Goal: Information Seeking & Learning: Learn about a topic

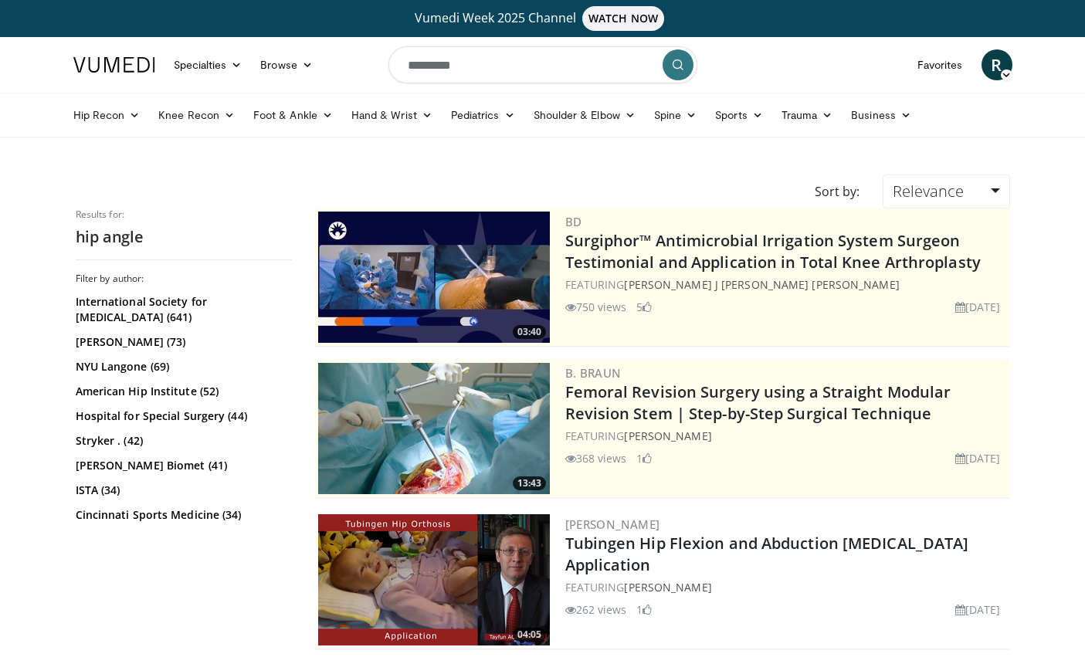
click at [614, 64] on input "*********" at bounding box center [543, 64] width 309 height 37
type input "*"
type input "**********"
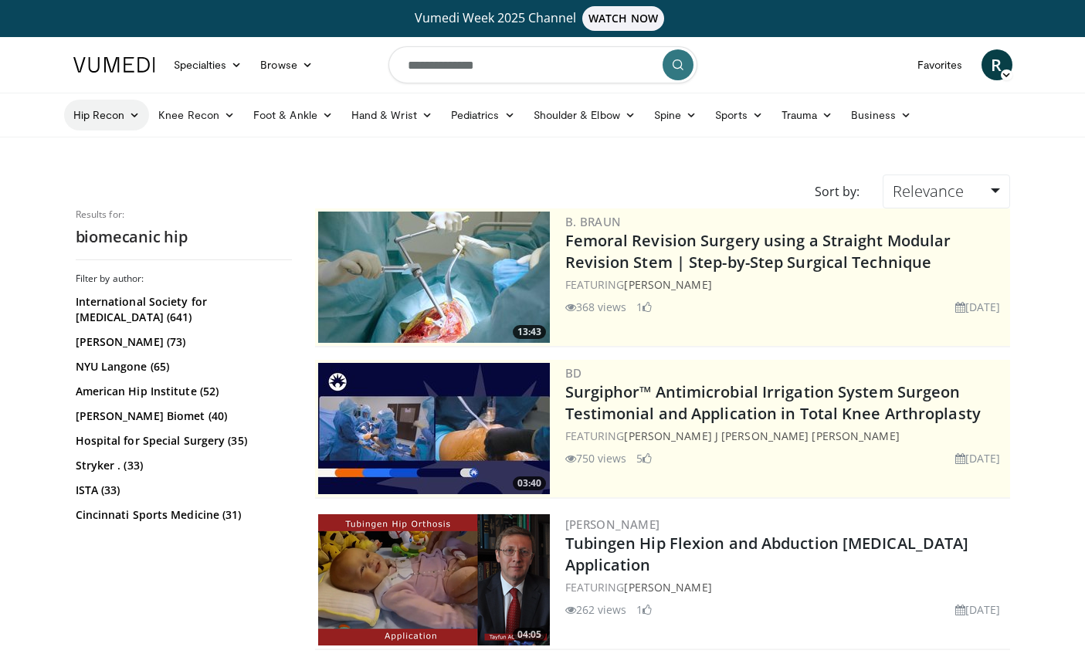
click at [120, 121] on link "Hip Recon" at bounding box center [107, 115] width 86 height 31
click at [155, 153] on link "Hip Arthroplasty" at bounding box center [157, 151] width 184 height 25
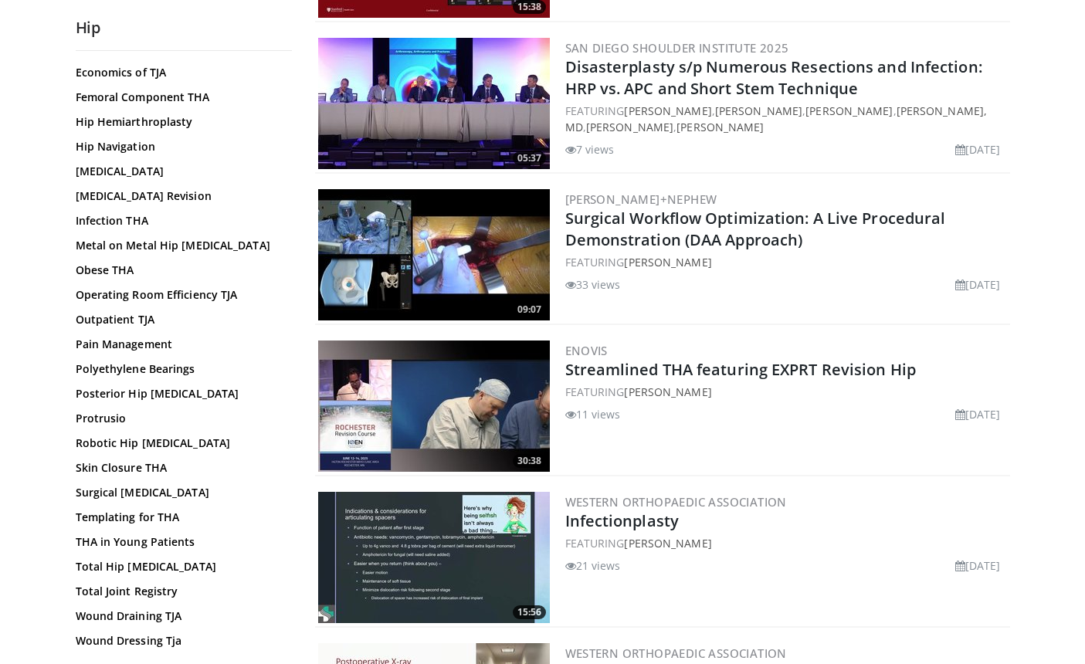
scroll to position [1590, 0]
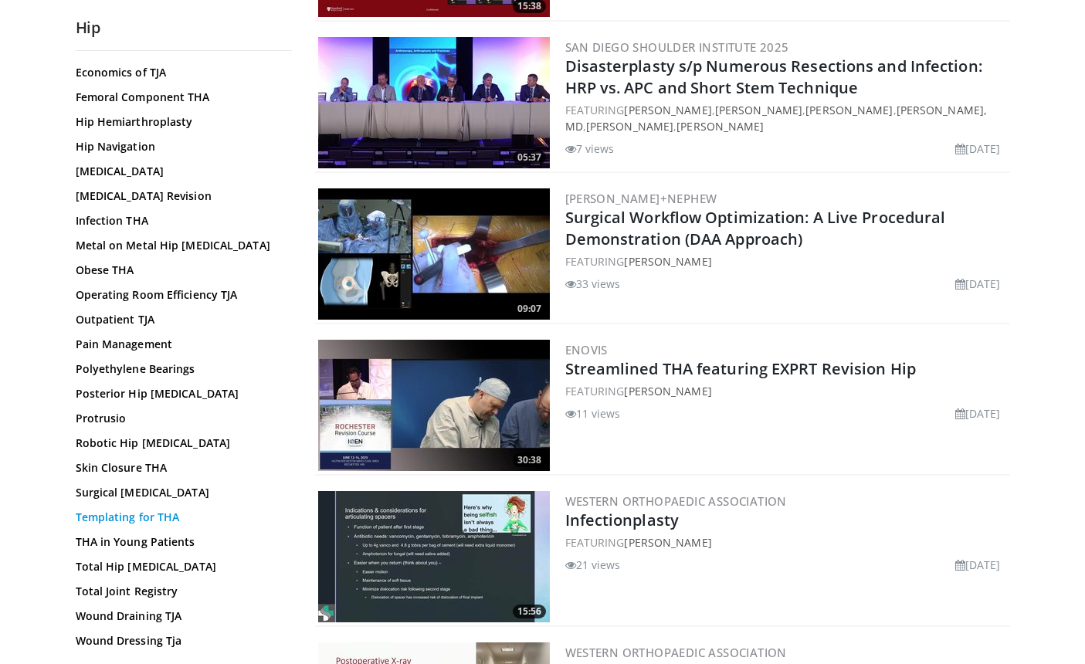
click at [155, 514] on link "Templating for THA" at bounding box center [180, 517] width 209 height 15
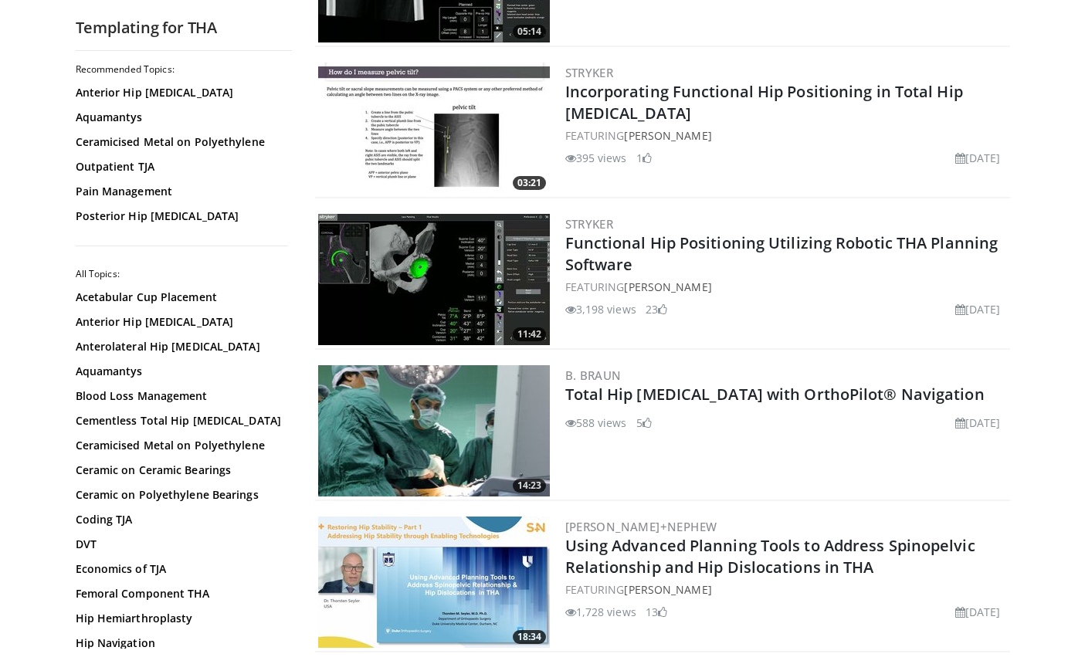
scroll to position [1200, 0]
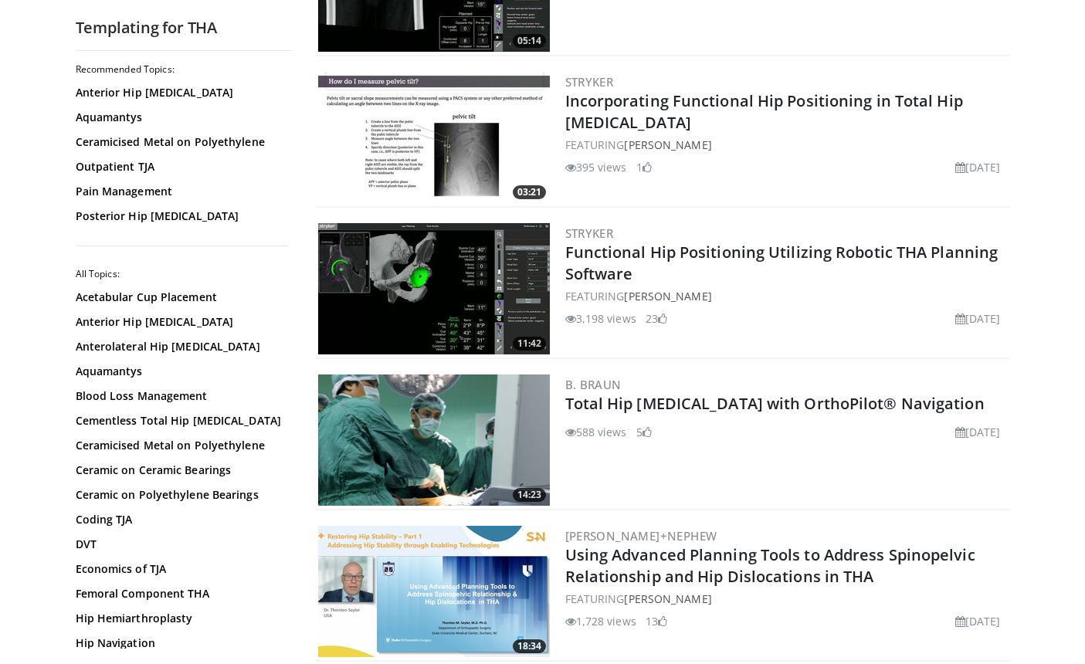
click at [468, 155] on img at bounding box center [434, 137] width 232 height 131
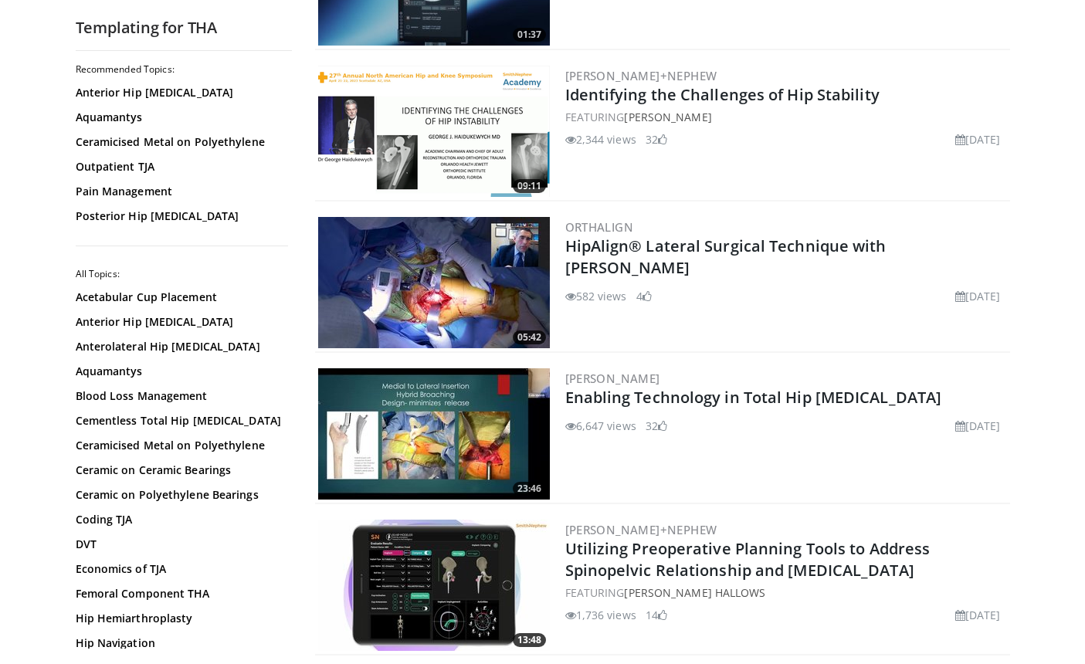
scroll to position [295, 0]
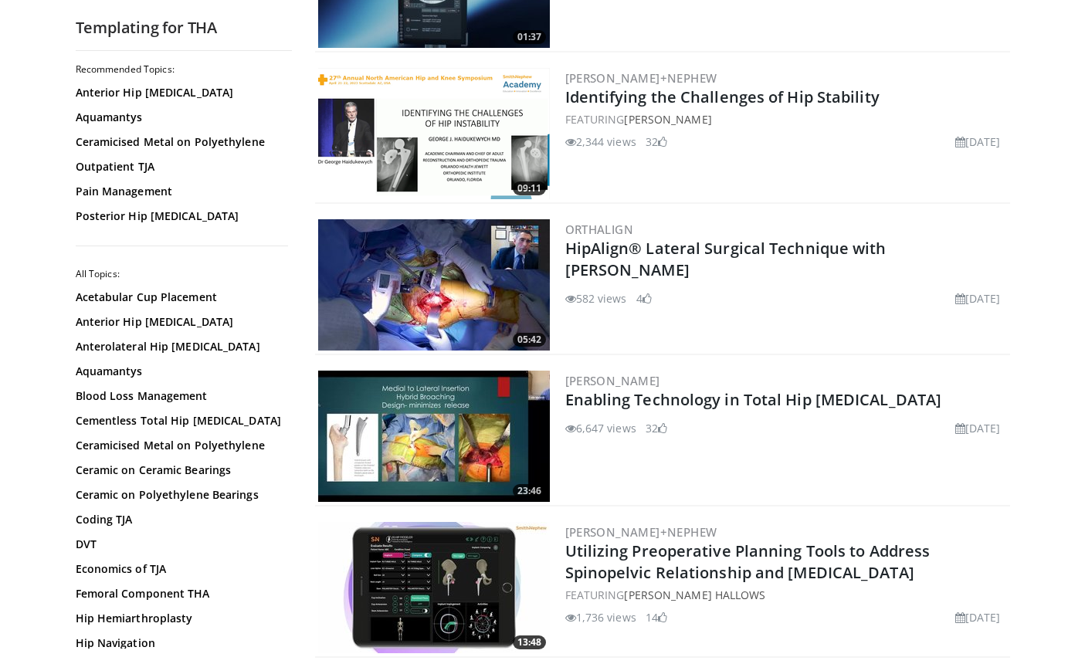
click at [472, 121] on img at bounding box center [434, 133] width 232 height 131
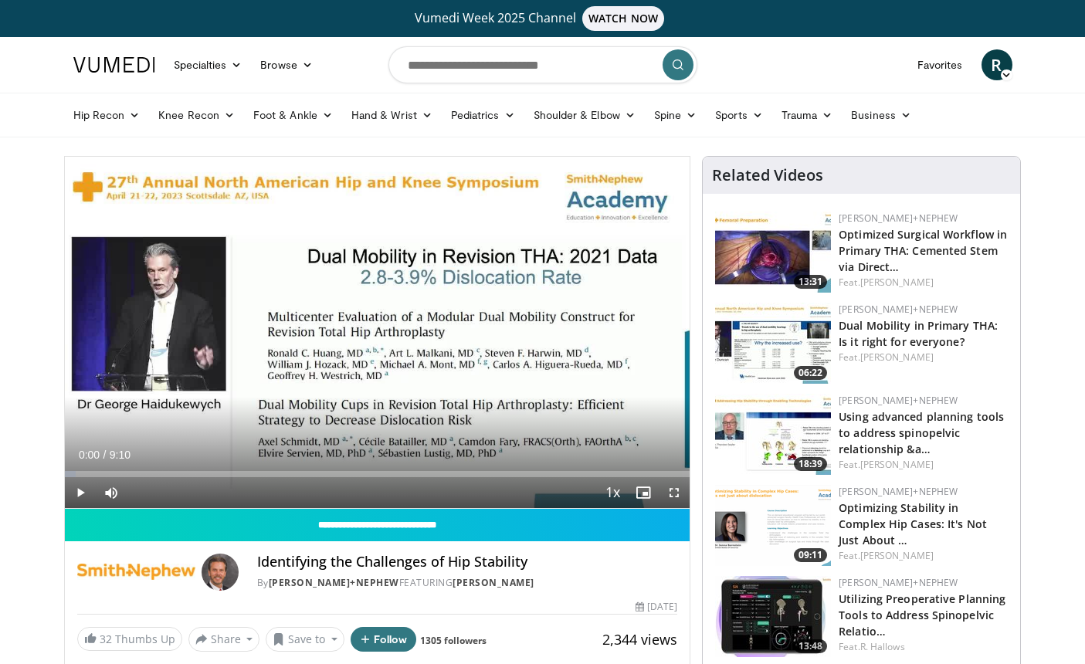
click at [673, 491] on span "Video Player" at bounding box center [674, 492] width 31 height 31
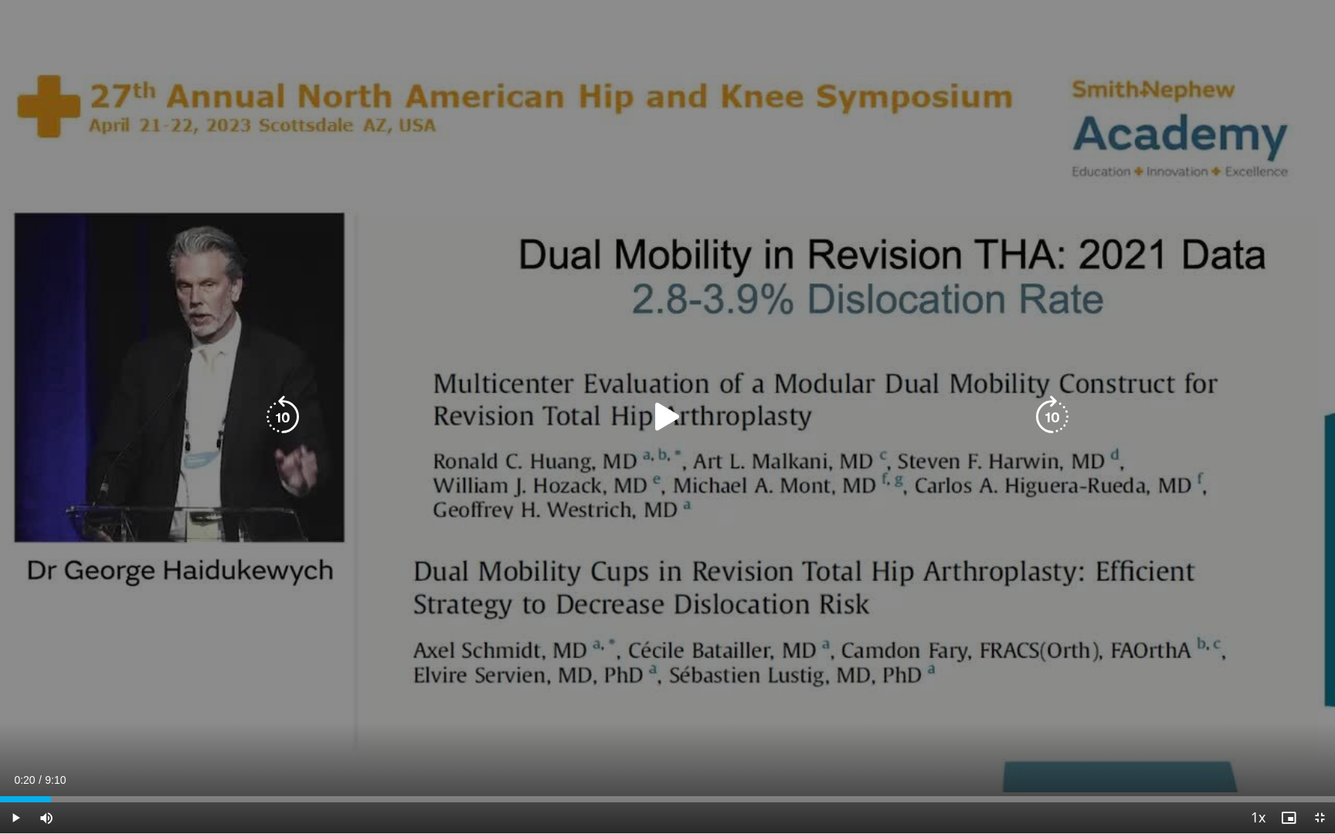
click at [664, 417] on icon "Video Player" at bounding box center [667, 417] width 43 height 43
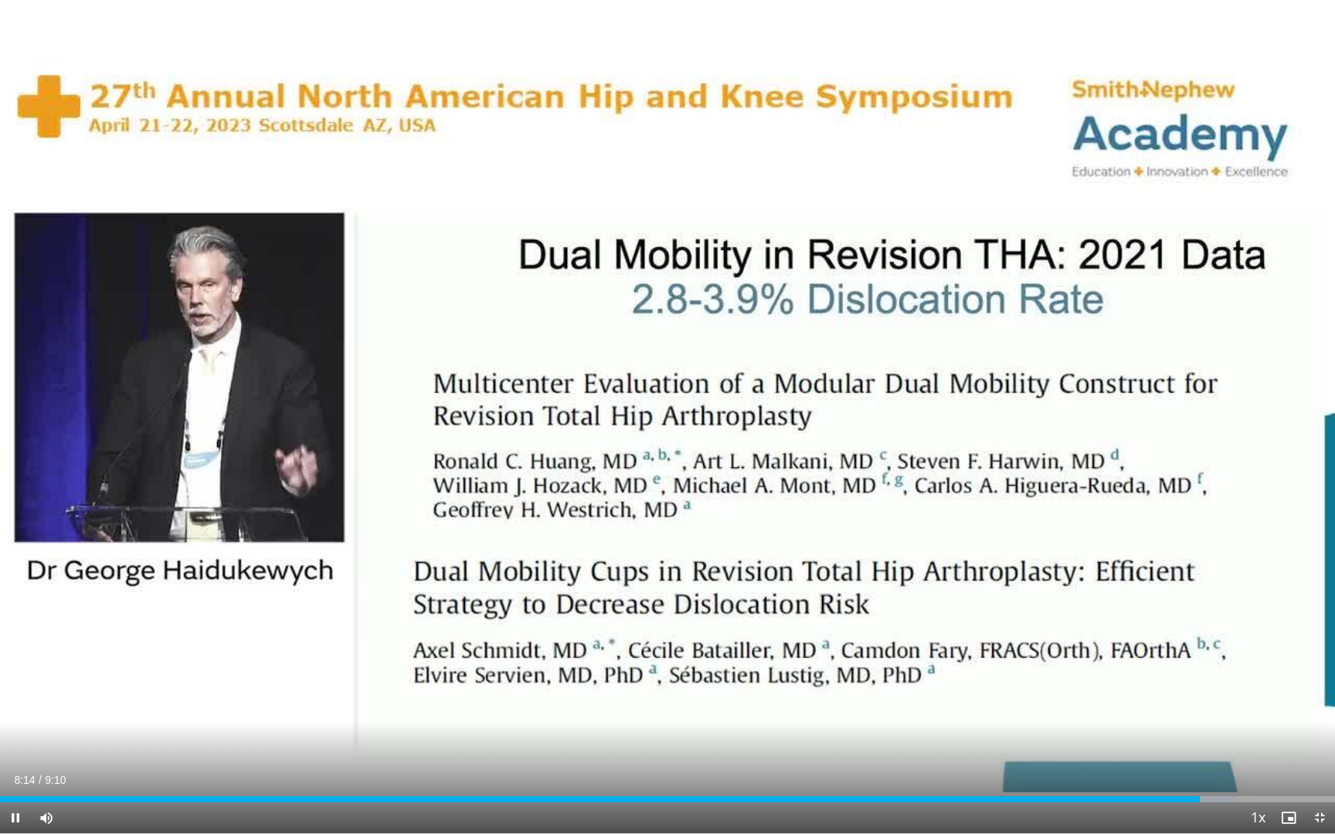
click at [1085, 664] on span "Video Player" at bounding box center [1319, 818] width 31 height 31
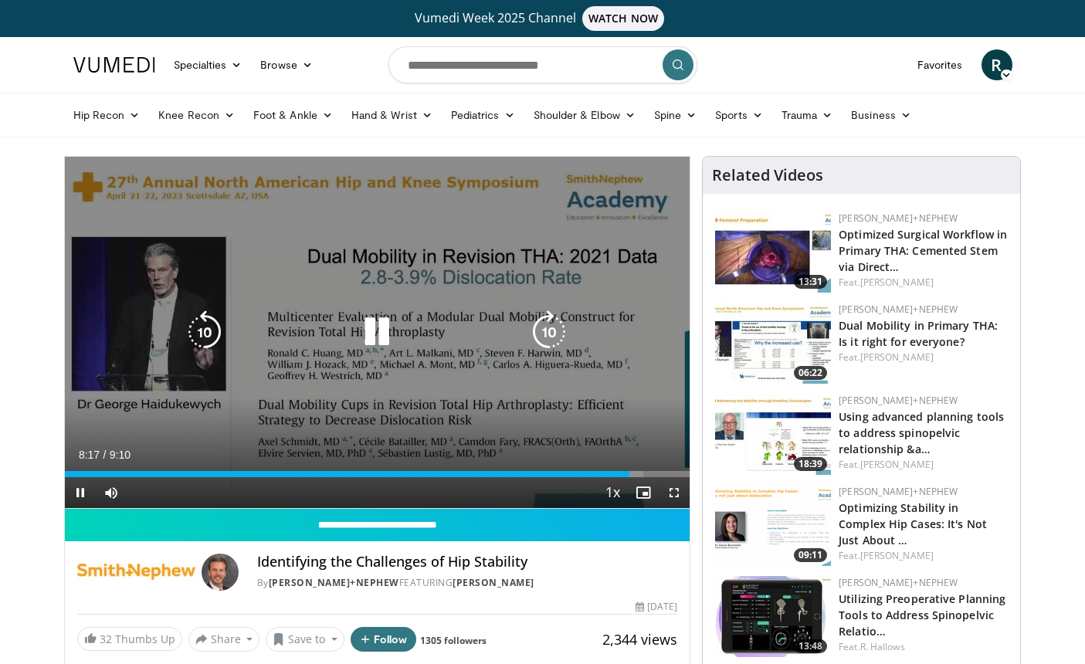
click at [386, 328] on icon "Video Player" at bounding box center [376, 332] width 43 height 43
